Goal: Find specific page/section: Find specific page/section

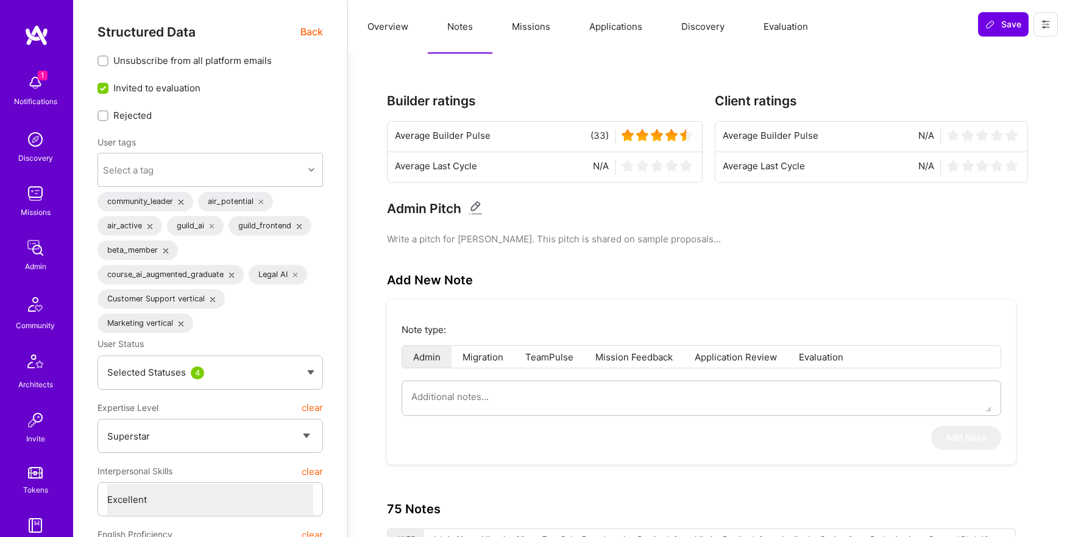
select select "7"
select select "6"
select select "US"
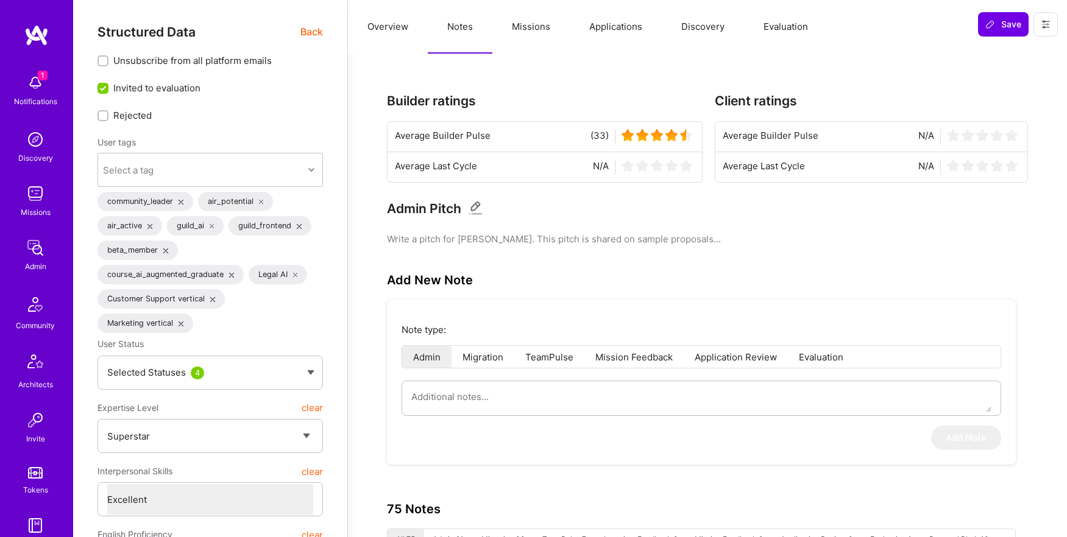
select select "Not Available"
select select "1 Month"
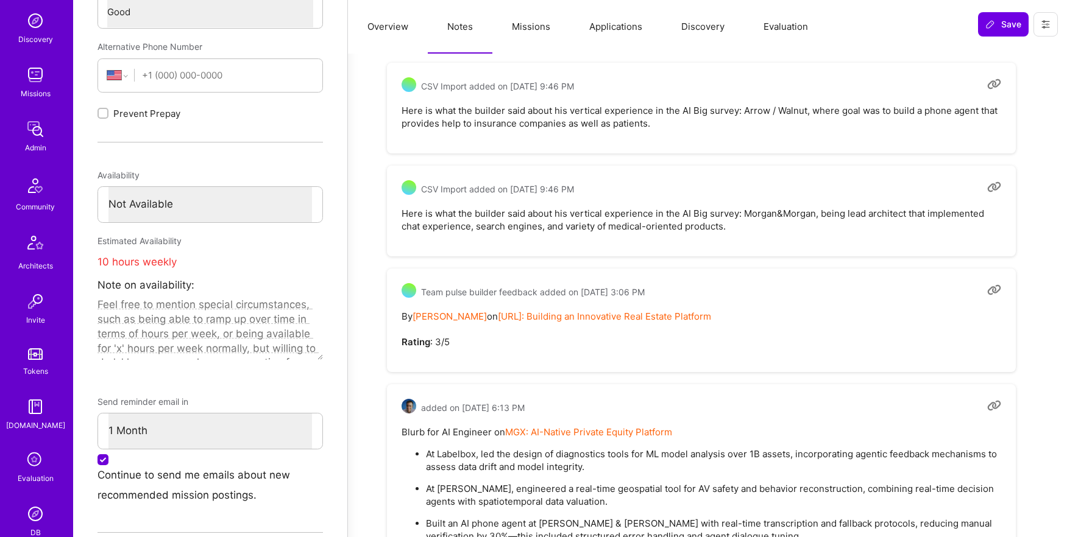
scroll to position [113, 0]
click at [39, 191] on img at bounding box center [35, 191] width 29 height 29
